Goal: Navigation & Orientation: Find specific page/section

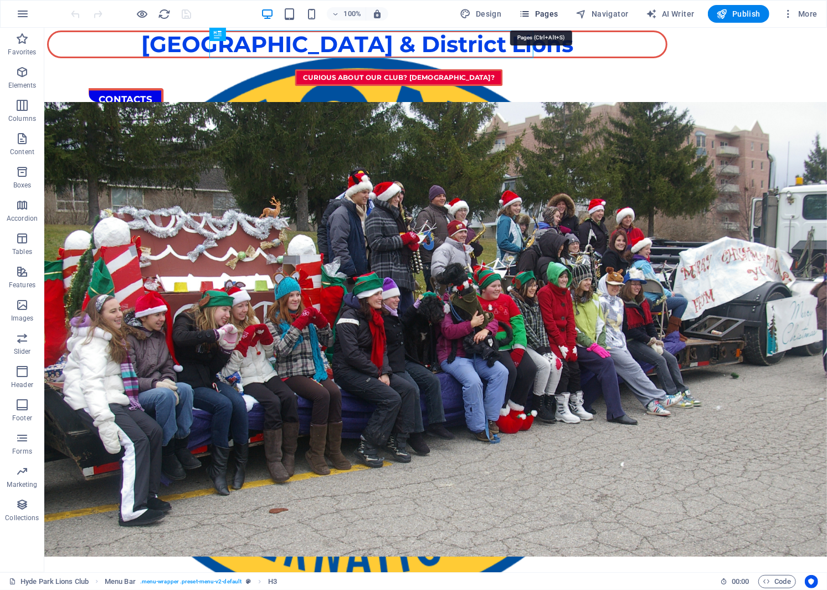
click at [528, 11] on icon "button" at bounding box center [524, 13] width 11 height 11
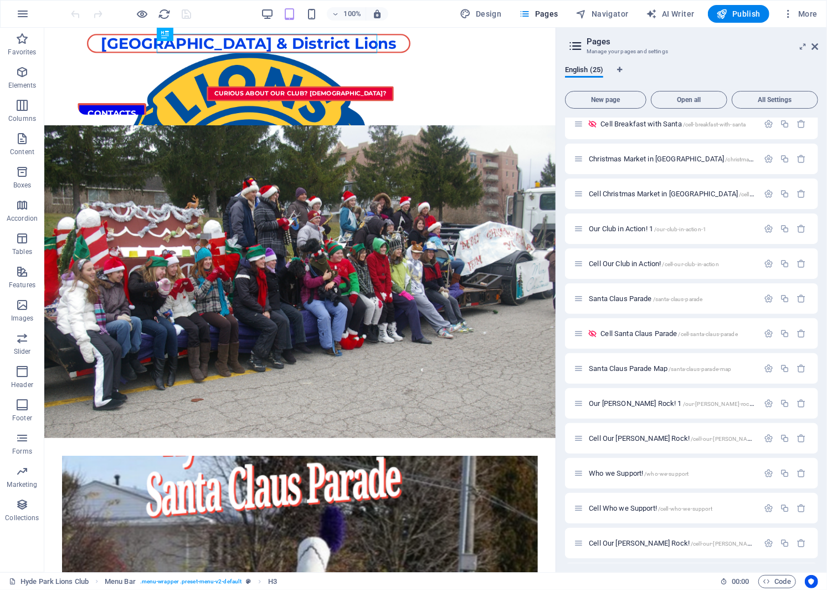
scroll to position [347, 0]
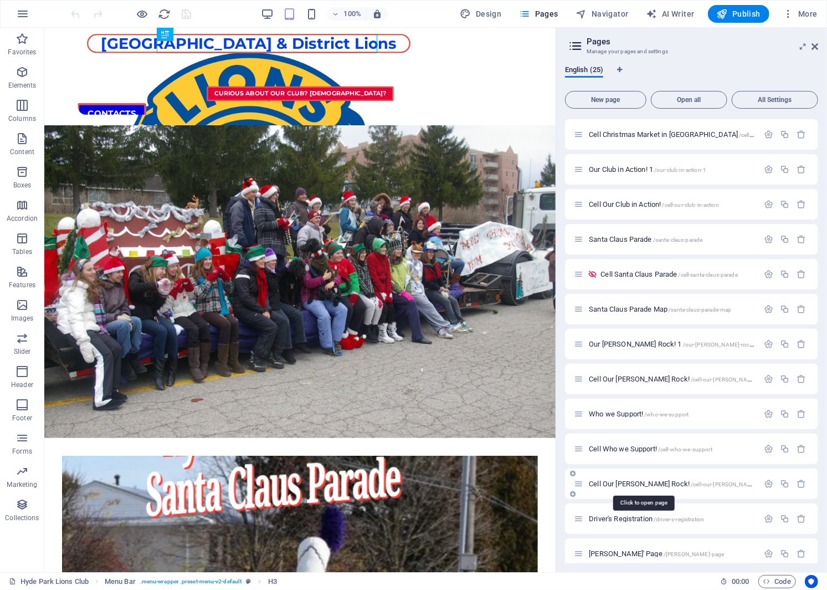
click at [640, 485] on span "Cell Our [PERSON_NAME] Rock! /cell-our-[PERSON_NAME]-rock" at bounding box center [679, 483] width 181 height 8
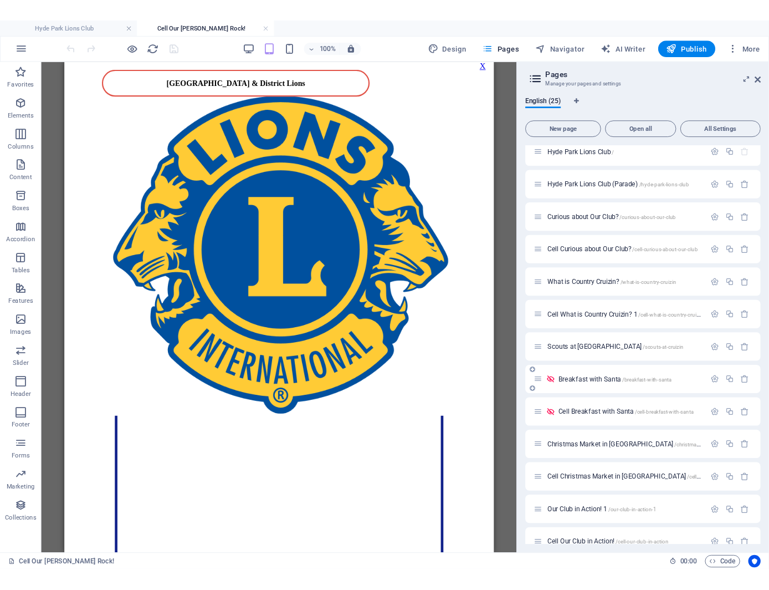
scroll to position [0, 0]
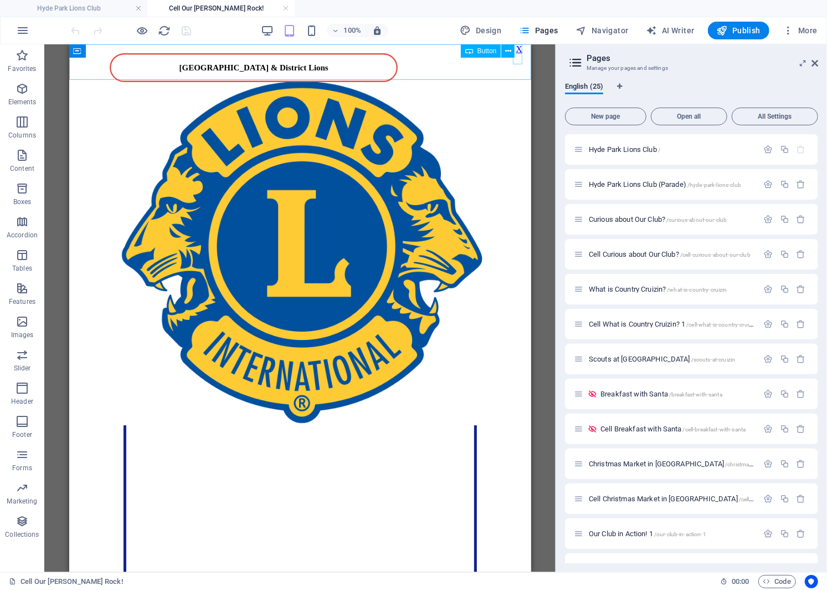
click at [522, 52] on div "Button" at bounding box center [492, 51] width 62 height 14
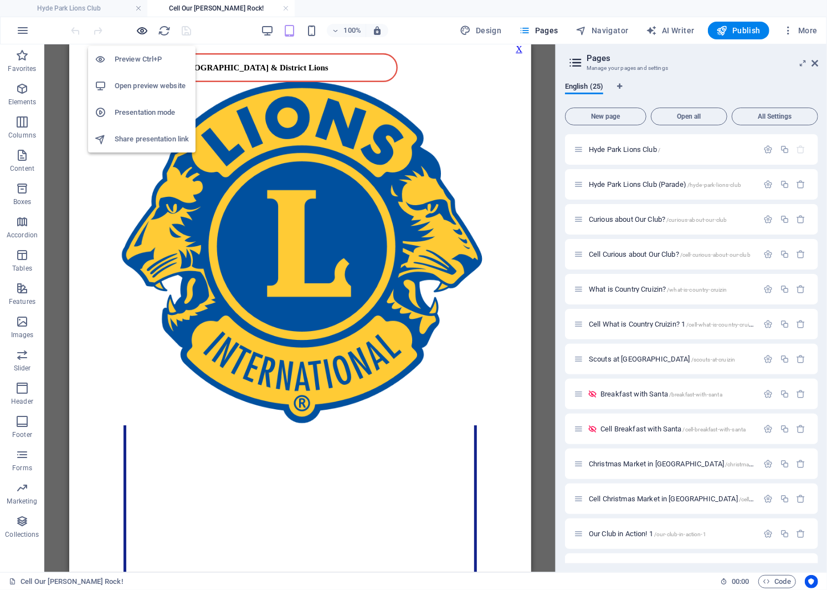
click at [143, 29] on icon "button" at bounding box center [142, 30] width 13 height 13
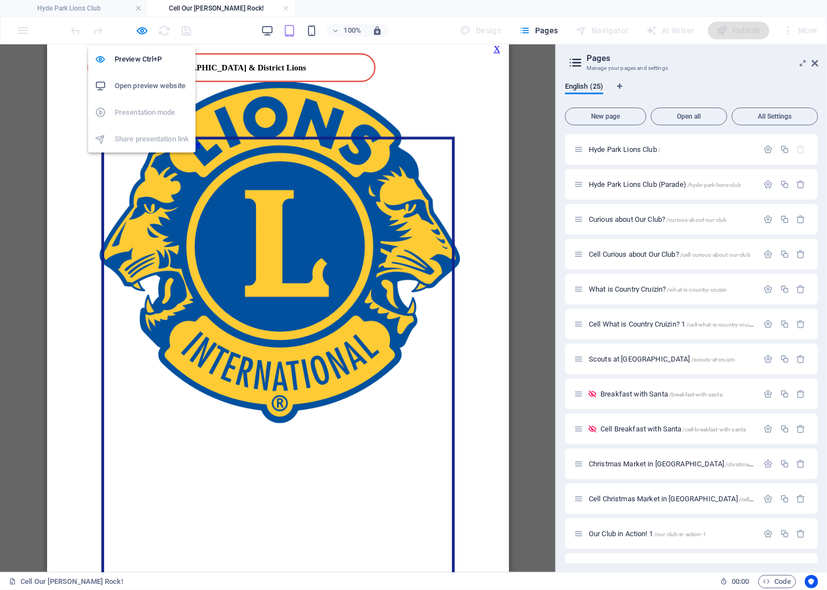
click at [169, 81] on h6 "Open preview website" at bounding box center [152, 85] width 74 height 13
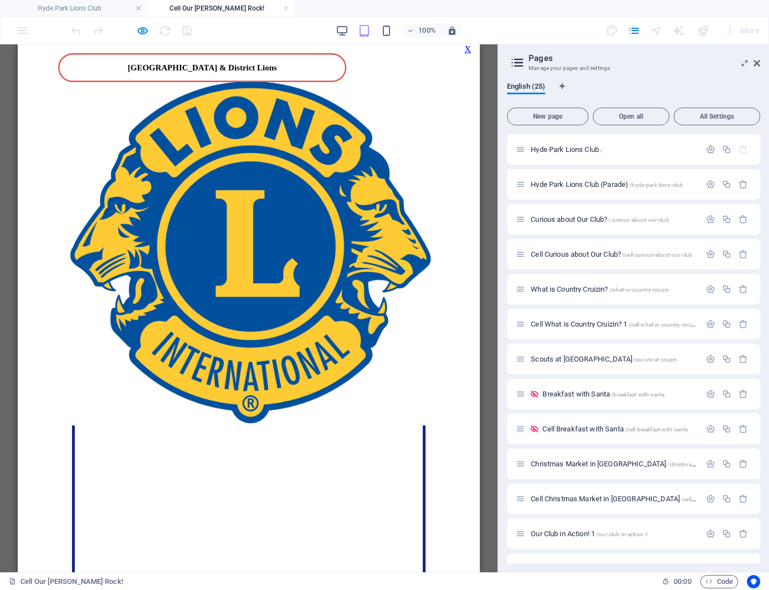
drag, startPoint x: 762, startPoint y: 66, endPoint x: 750, endPoint y: 63, distance: 12.3
click at [757, 66] on aside "Pages Manage your pages and settings English (25) New page Open all All Setting…" at bounding box center [634, 307] width 272 height 527
click at [750, 62] on h2 "Pages" at bounding box center [645, 58] width 232 height 10
click at [755, 63] on icon at bounding box center [757, 63] width 7 height 9
